Goal: Information Seeking & Learning: Learn about a topic

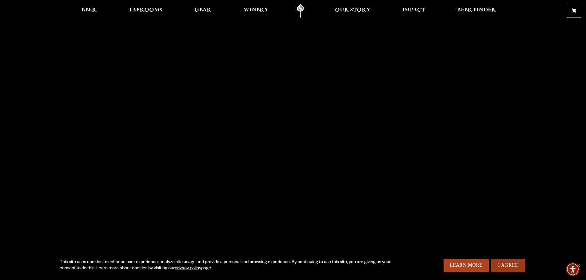
click at [504, 267] on link "I Agree" at bounding box center [508, 266] width 34 height 14
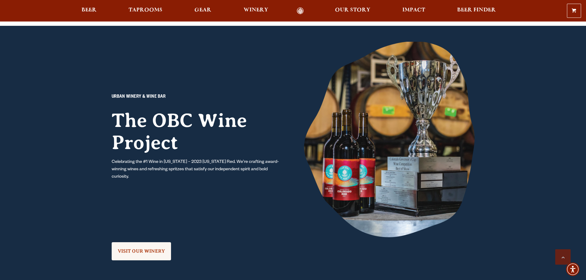
scroll to position [1836, 0]
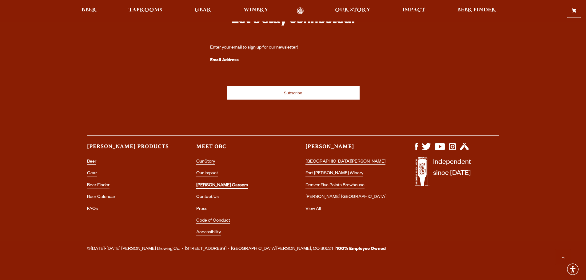
click at [206, 183] on link "[PERSON_NAME] Careers" at bounding box center [222, 186] width 52 height 6
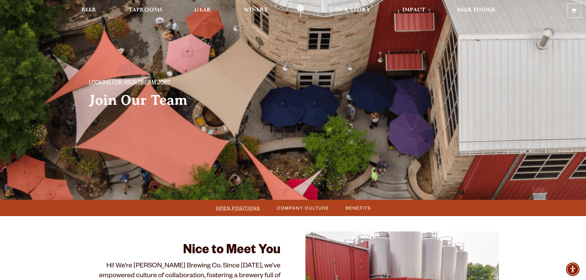
click at [243, 208] on span "Open Positions" at bounding box center [238, 208] width 44 height 9
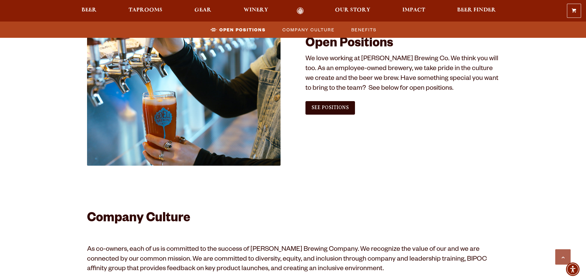
scroll to position [343, 0]
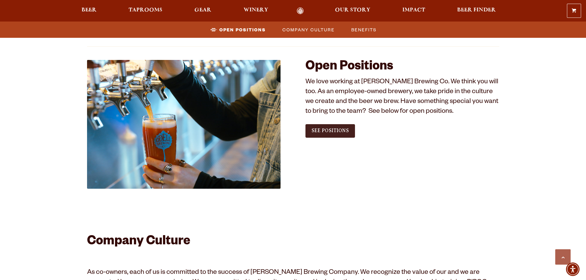
click at [327, 134] on link "See Positions" at bounding box center [330, 131] width 50 height 14
